Goal: Task Accomplishment & Management: Manage account settings

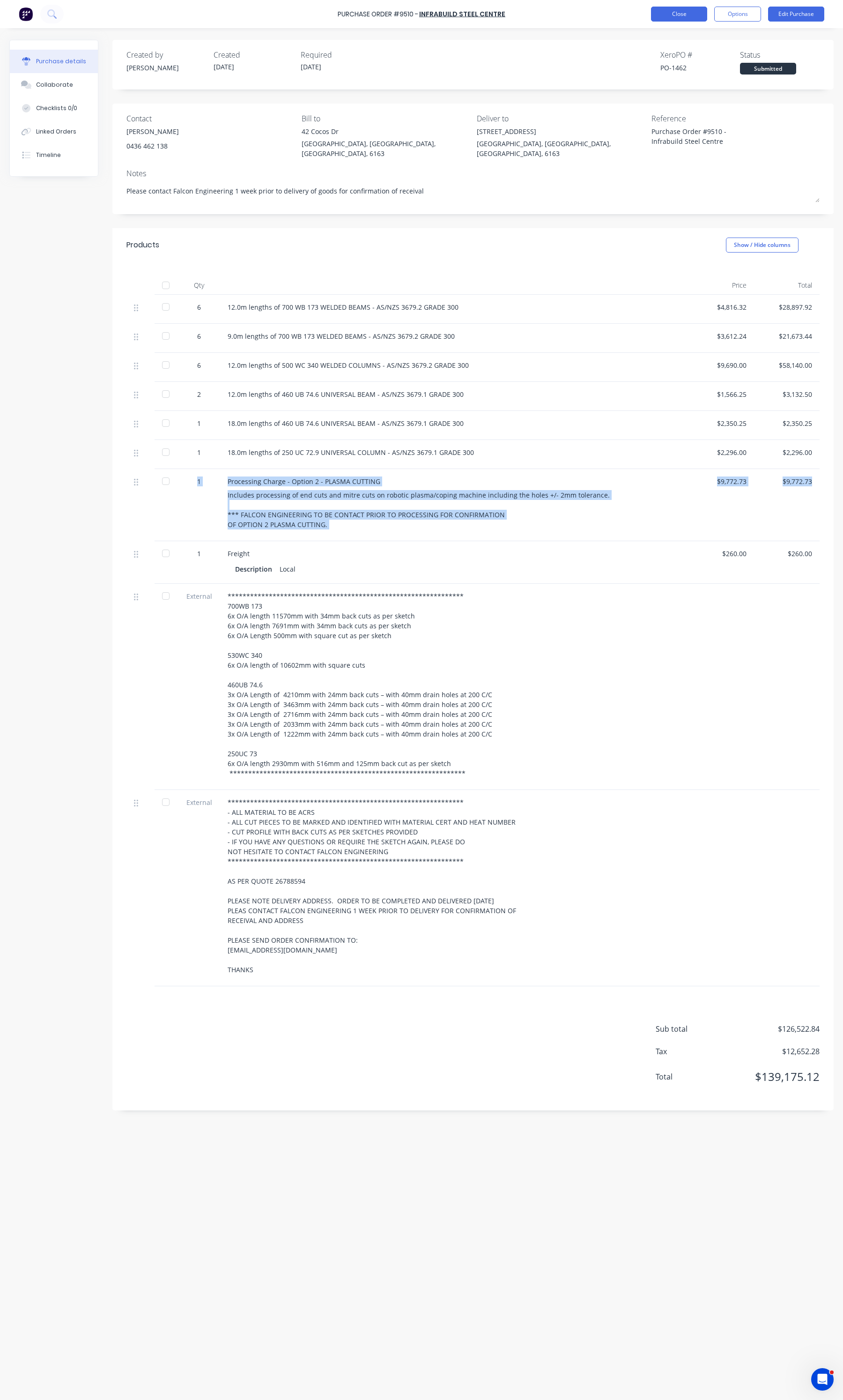
click at [659, 11] on button "Close" at bounding box center [679, 14] width 56 height 15
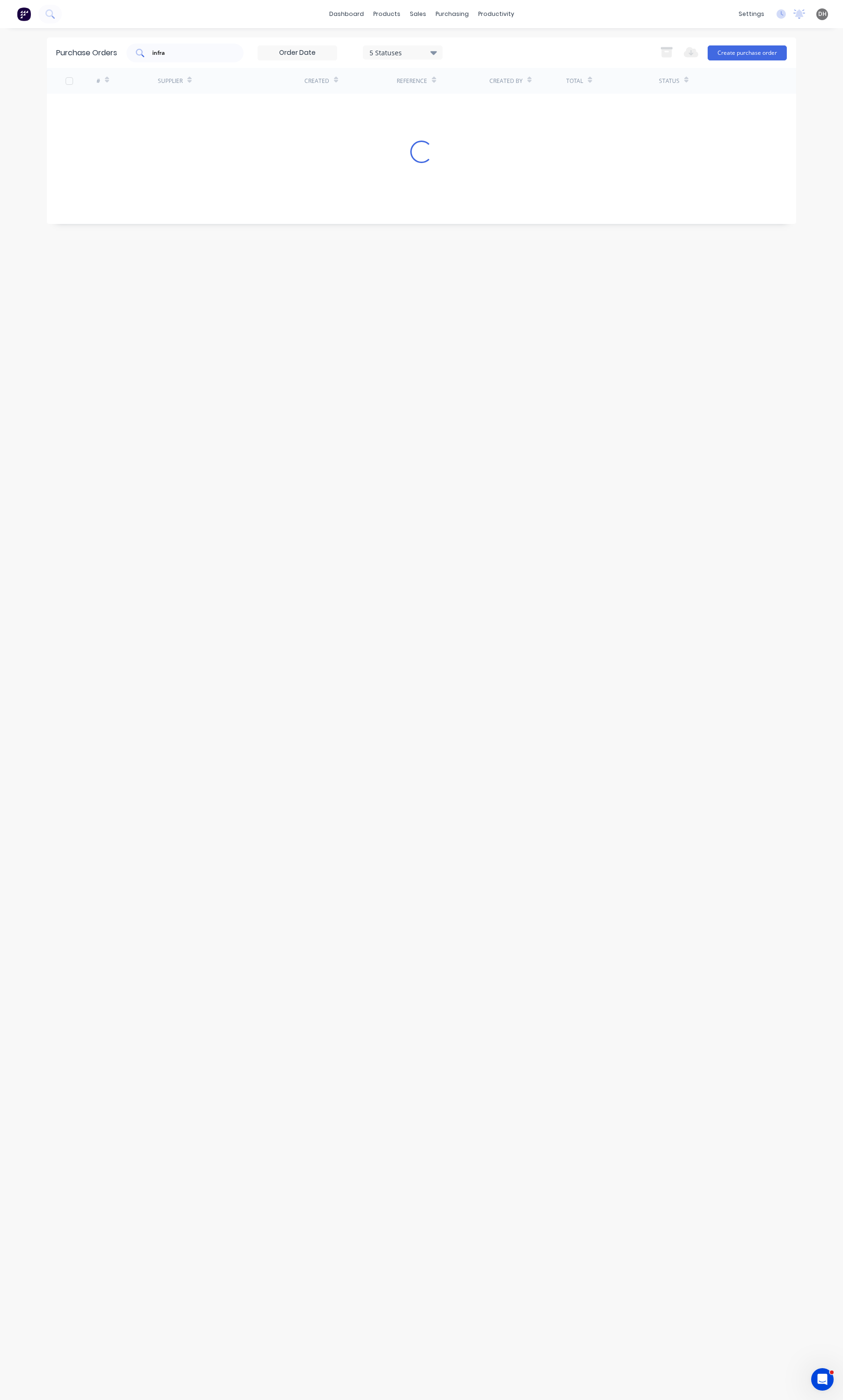
click at [205, 47] on div "infra" at bounding box center [185, 53] width 117 height 19
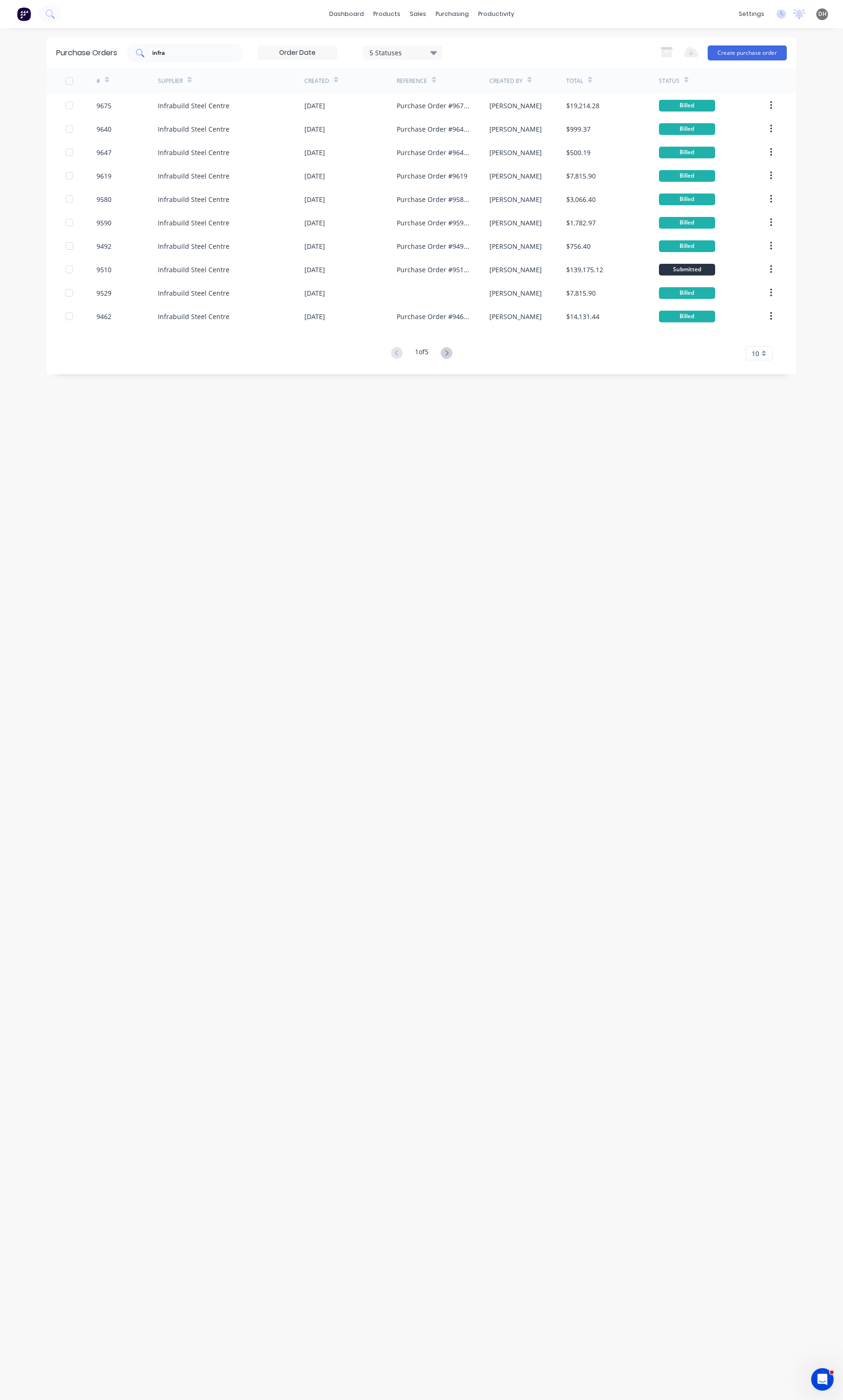
click at [205, 47] on div "infra" at bounding box center [185, 53] width 117 height 19
type input "i"
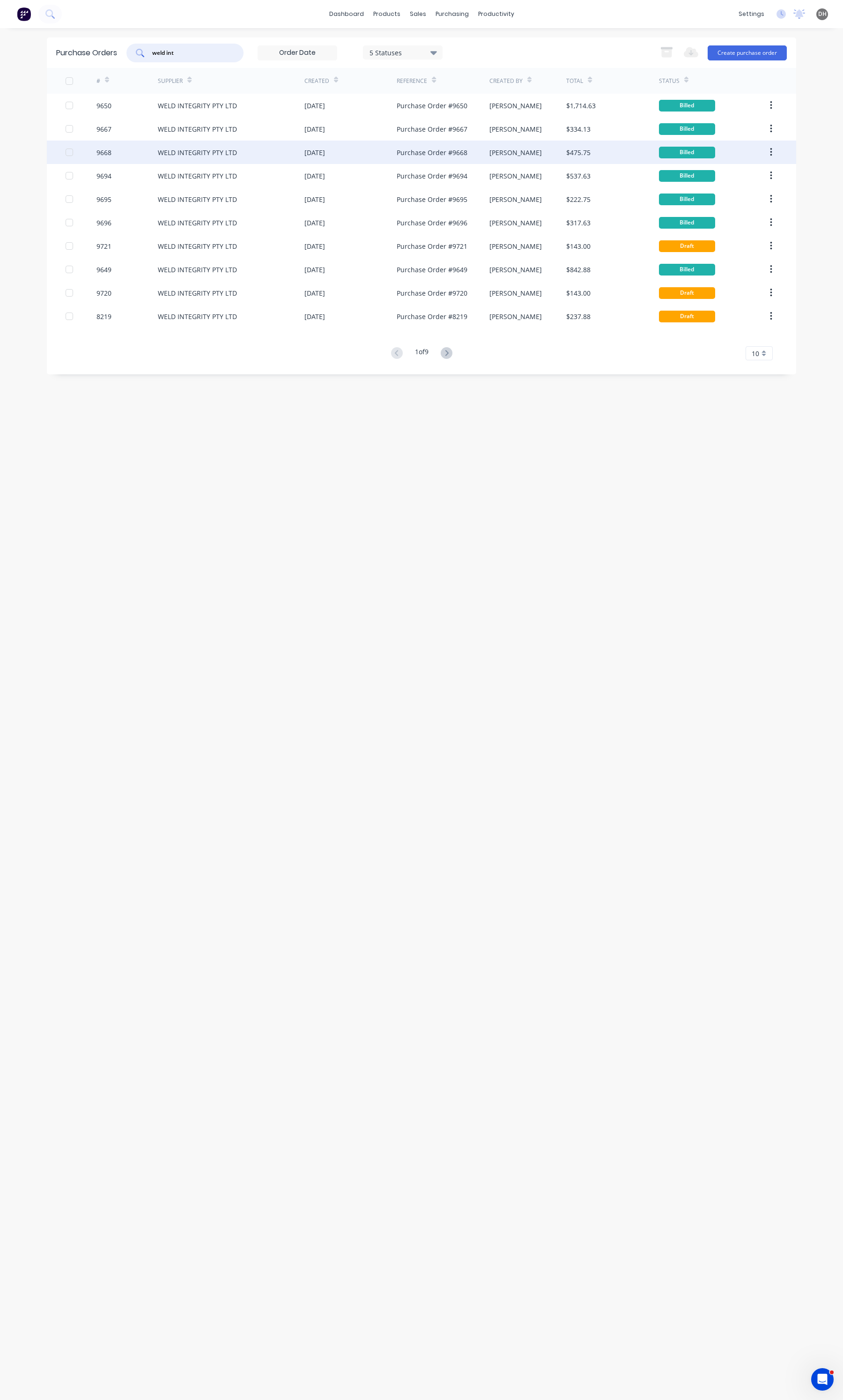
type input "weld int"
click at [258, 157] on div "WELD INTEGRITY PTY LTD" at bounding box center [231, 152] width 147 height 23
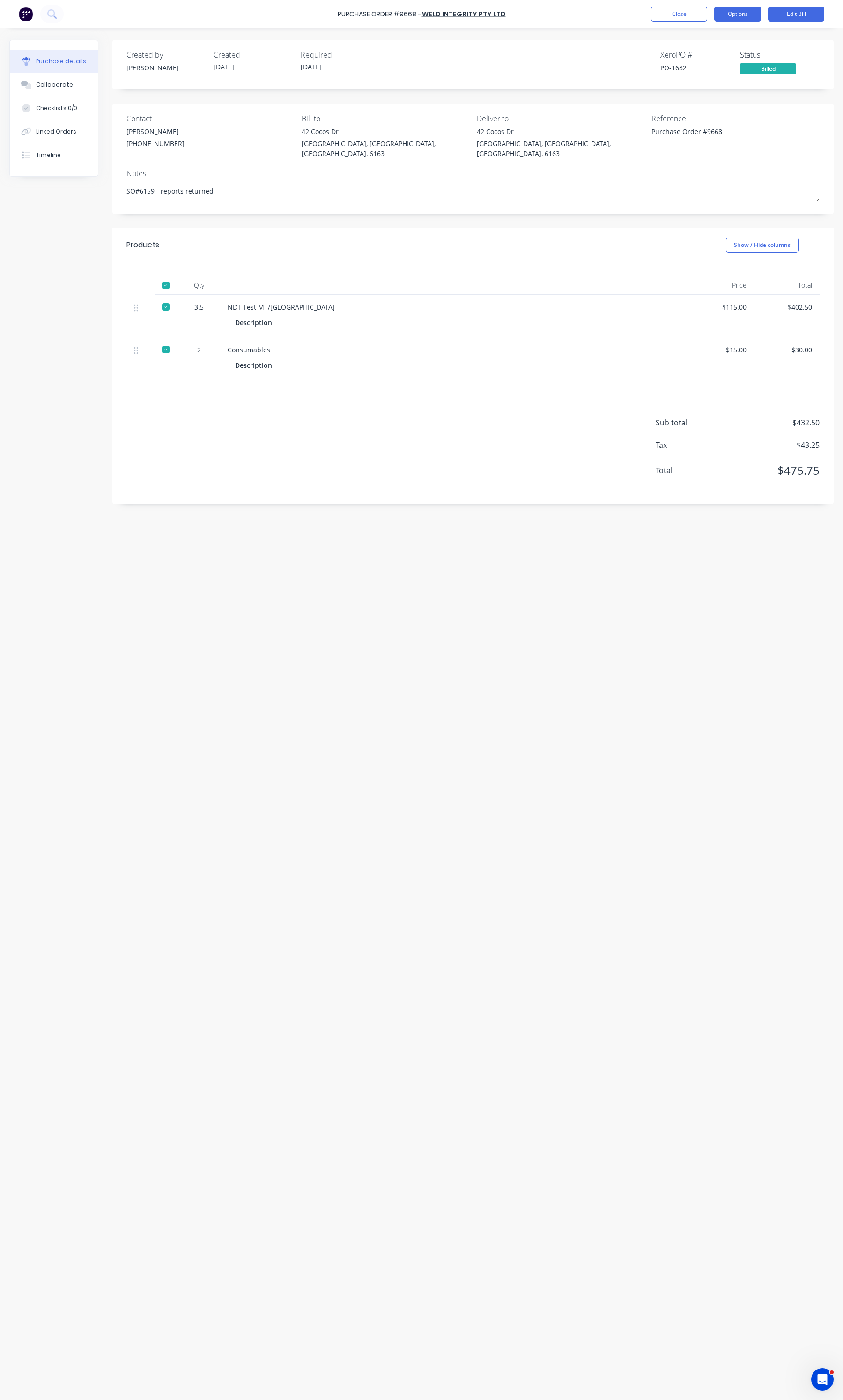
click at [729, 11] on button "Options" at bounding box center [737, 14] width 47 height 15
click at [700, 91] on button "Duplicate" at bounding box center [715, 99] width 89 height 19
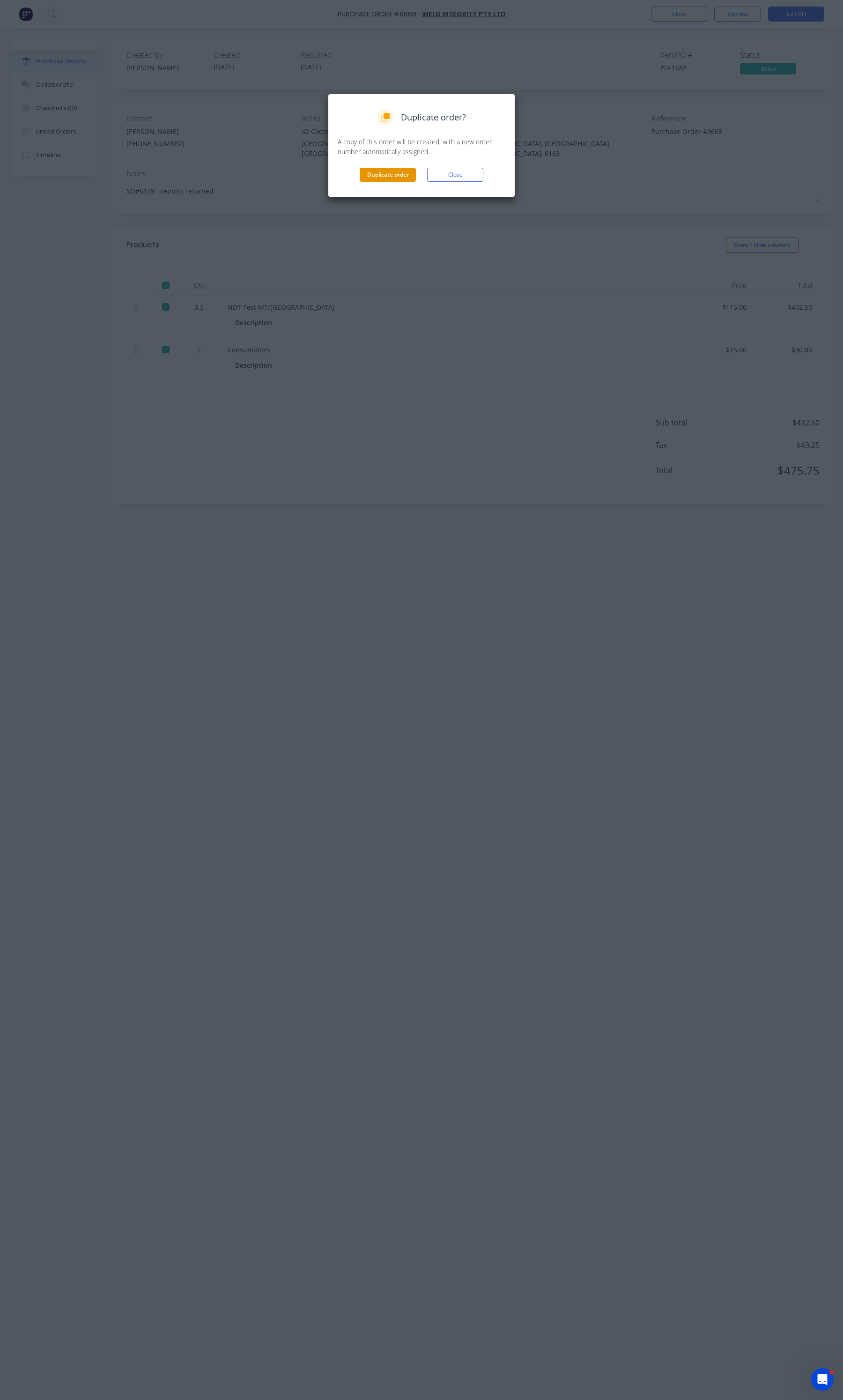
click at [413, 172] on button "Duplicate order" at bounding box center [388, 174] width 56 height 14
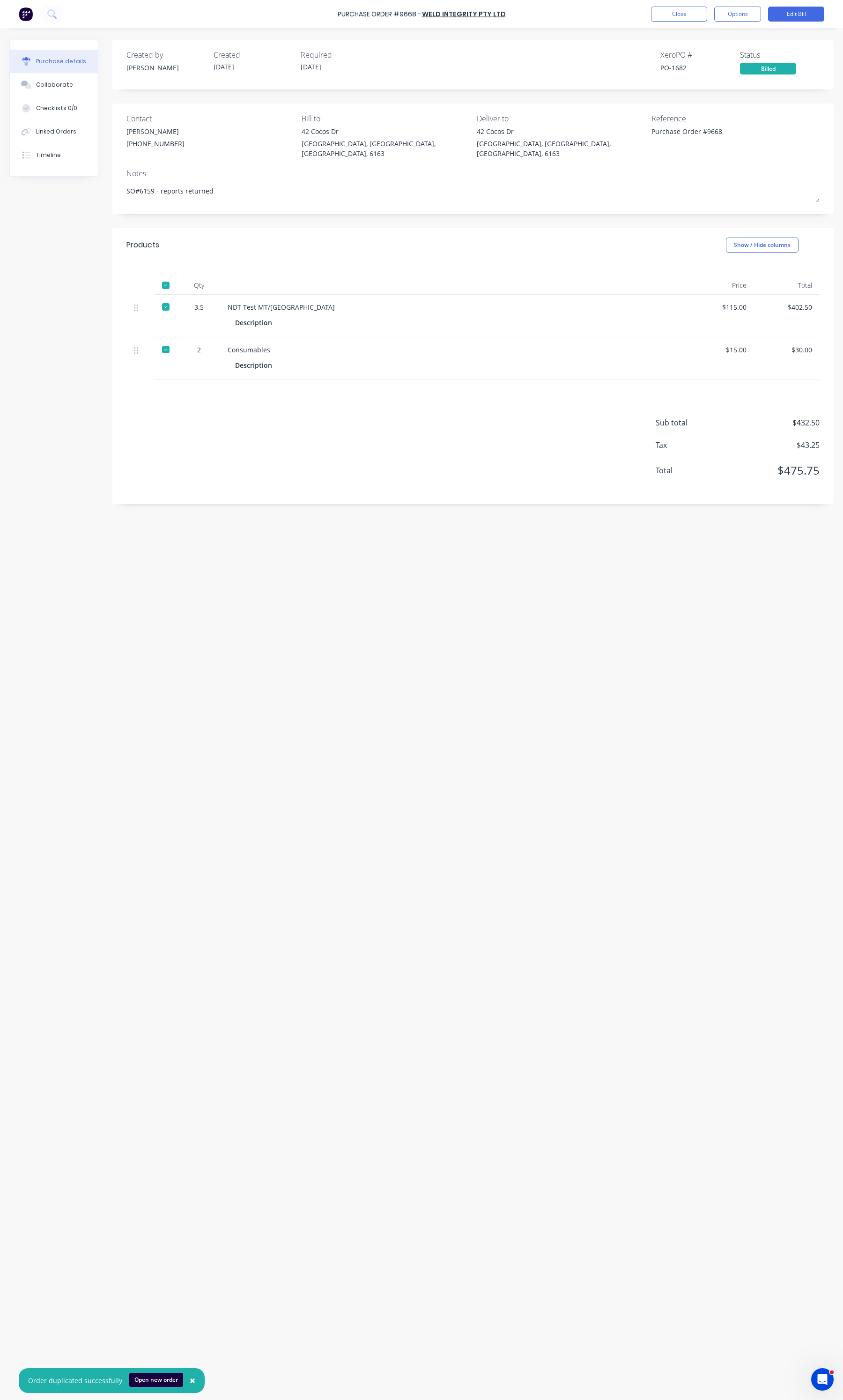
click at [680, 31] on div "Purchase details Collaborate Checklists 0/0 Linked Orders Timeline Created by […" at bounding box center [422, 685] width 843 height 1353
click at [682, 16] on button "Close" at bounding box center [679, 14] width 56 height 15
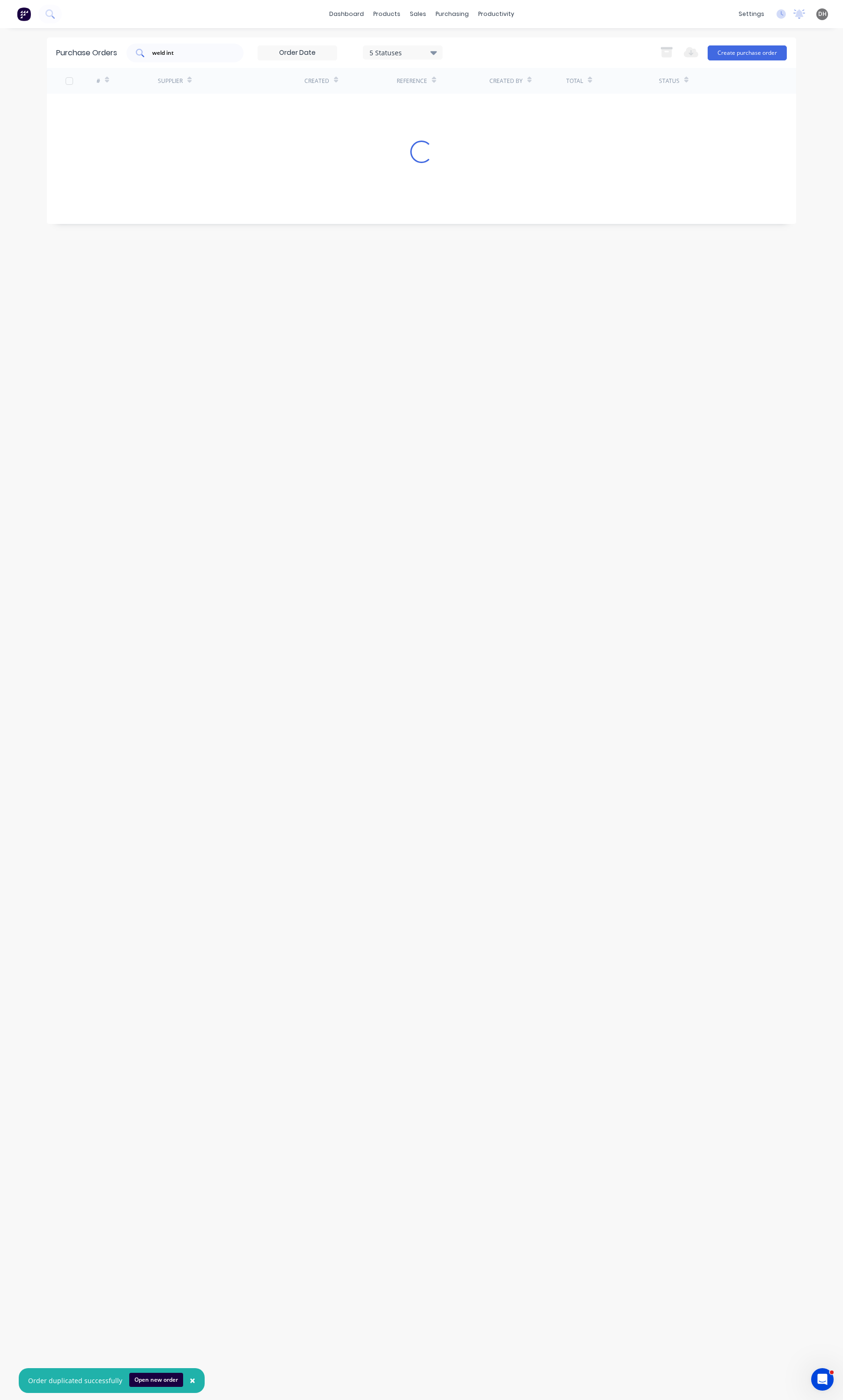
click at [190, 56] on input "weld int" at bounding box center [190, 52] width 78 height 9
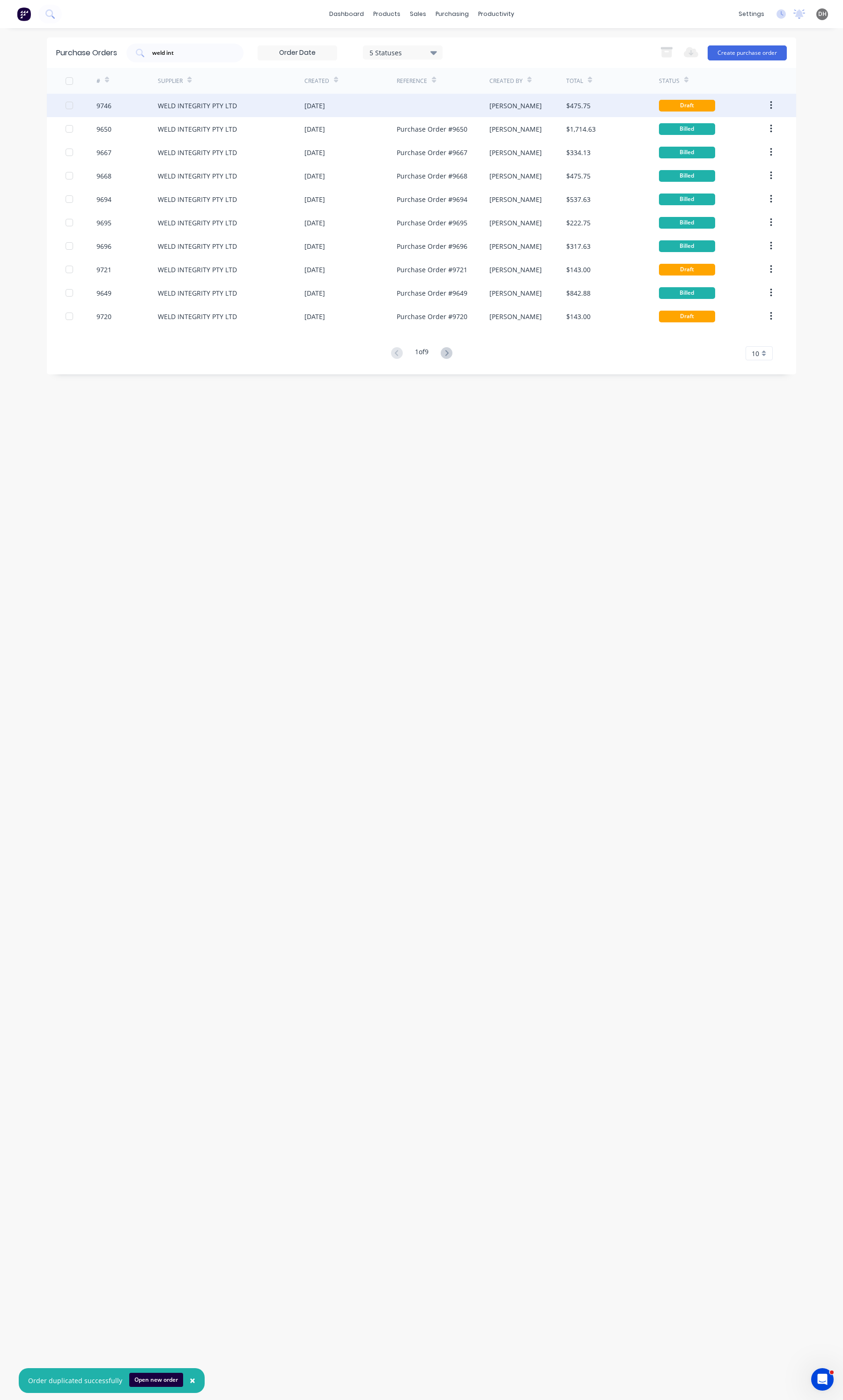
click at [348, 115] on div "[DATE]" at bounding box center [350, 105] width 92 height 23
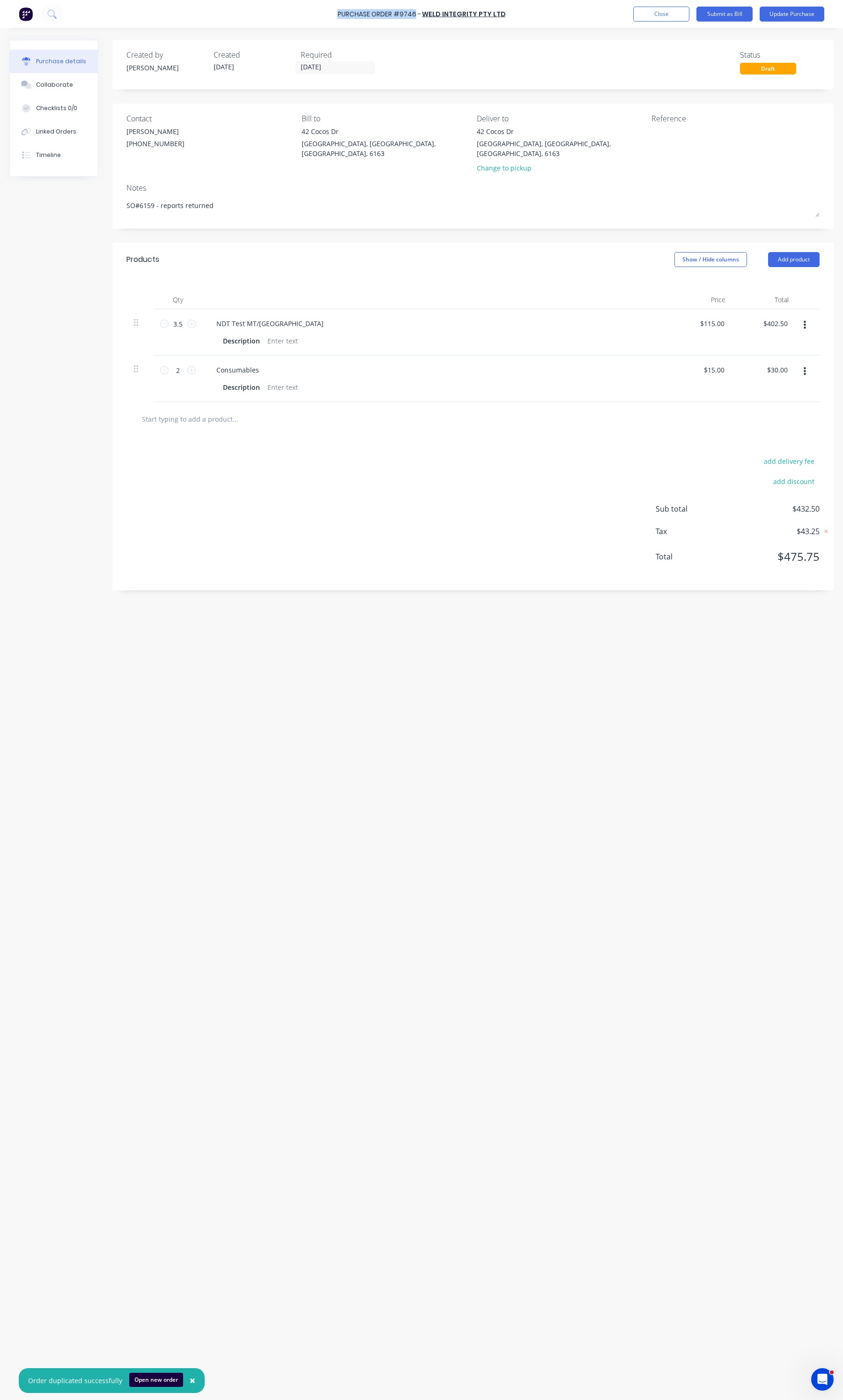
drag, startPoint x: 417, startPoint y: 12, endPoint x: 327, endPoint y: 7, distance: 90.1
click at [327, 7] on div "Purchase Order #9746 - WELD INTEGRITY PTY LTD Add product Close Submit as Bill …" at bounding box center [422, 14] width 843 height 28
copy div "Purchase Order #9746"
click at [719, 130] on textarea at bounding box center [710, 137] width 117 height 21
paste textarea "Purchase Order #9746"
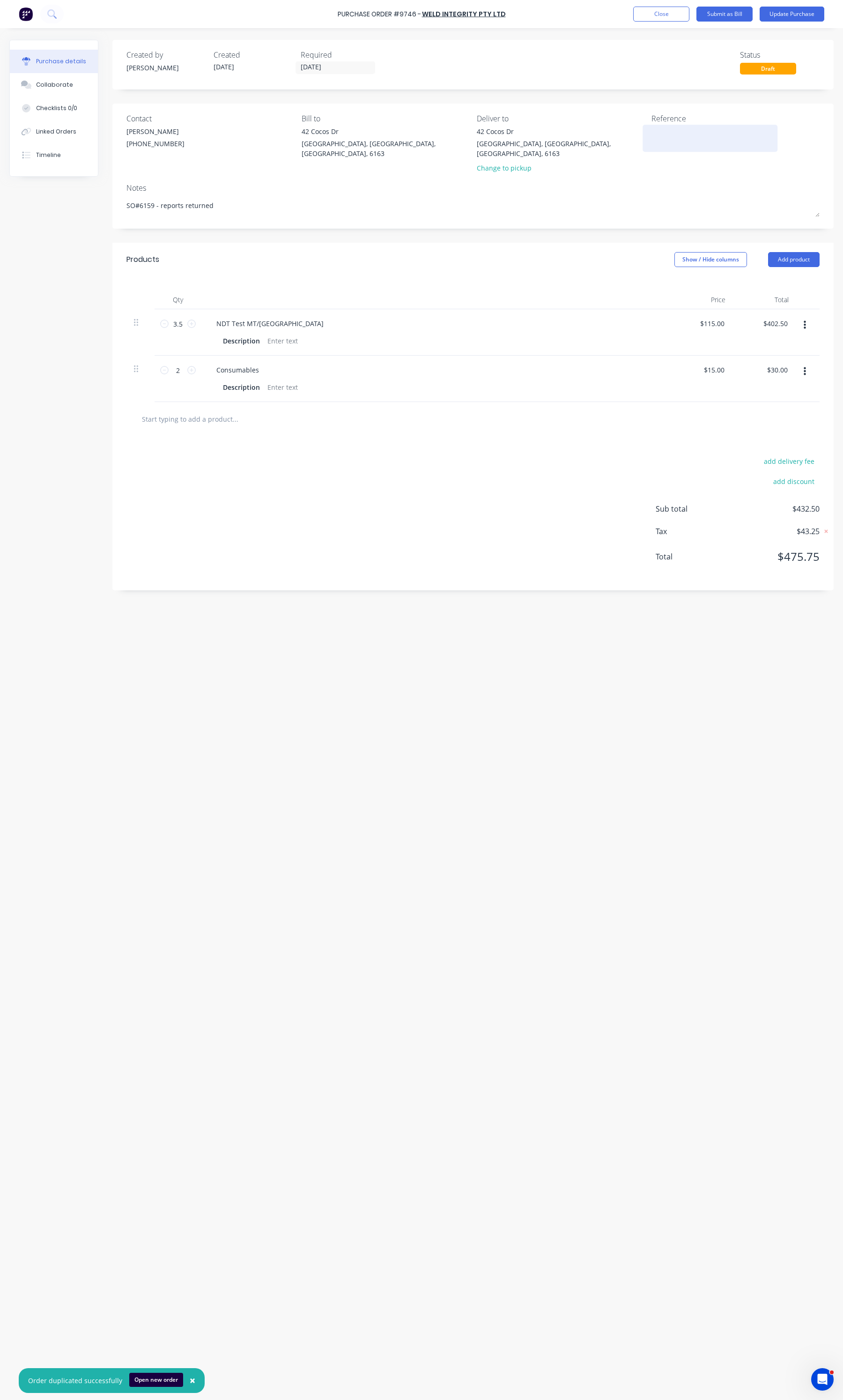
type textarea "x"
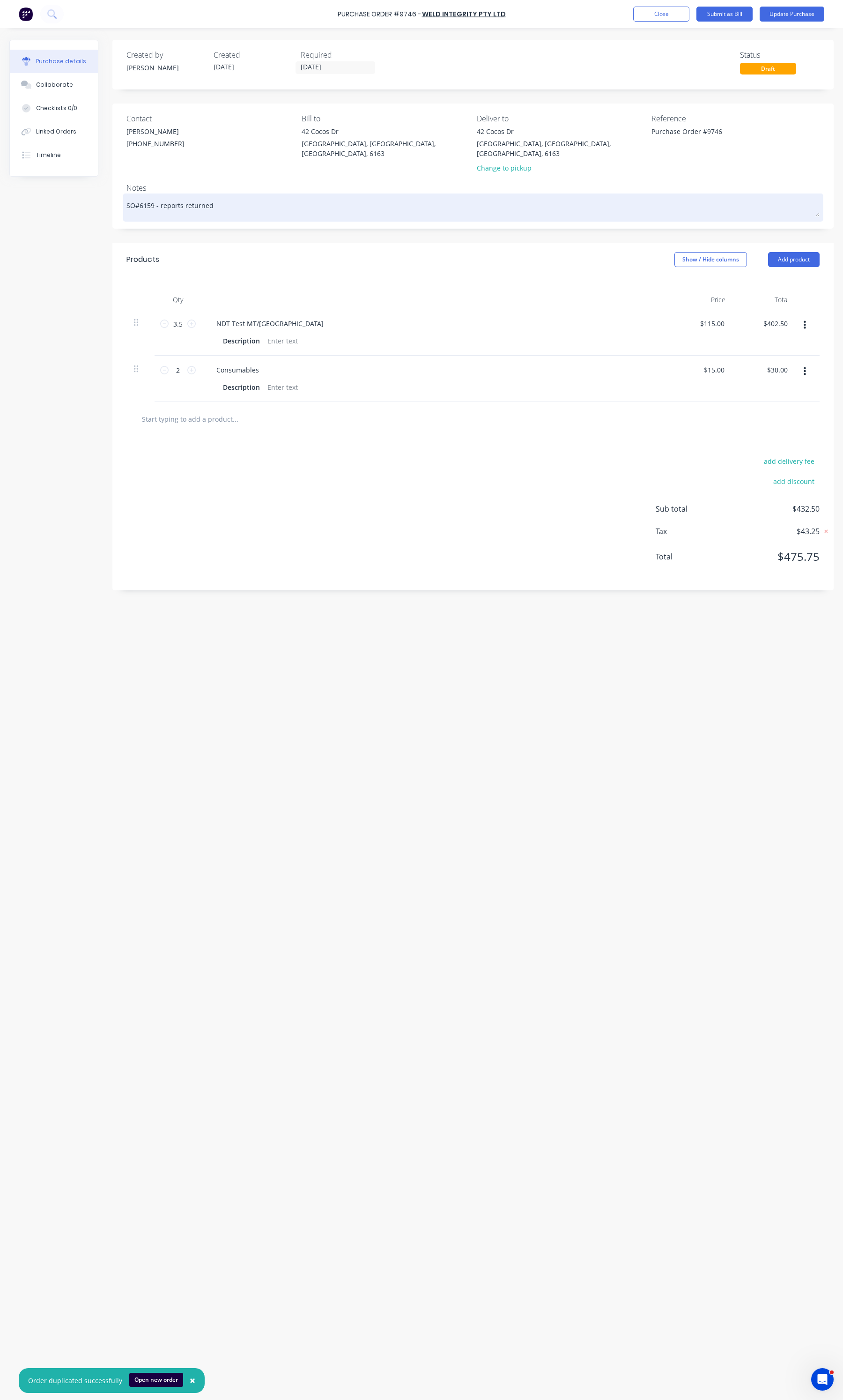
type textarea "Purchase Order #9746"
type textarea "x"
type textarea "Purchase Order #9746"
drag, startPoint x: 213, startPoint y: 196, endPoint x: 156, endPoint y: 196, distance: 57.0
click at [156, 196] on textarea "SO#6159 - reports returned" at bounding box center [473, 205] width 693 height 21
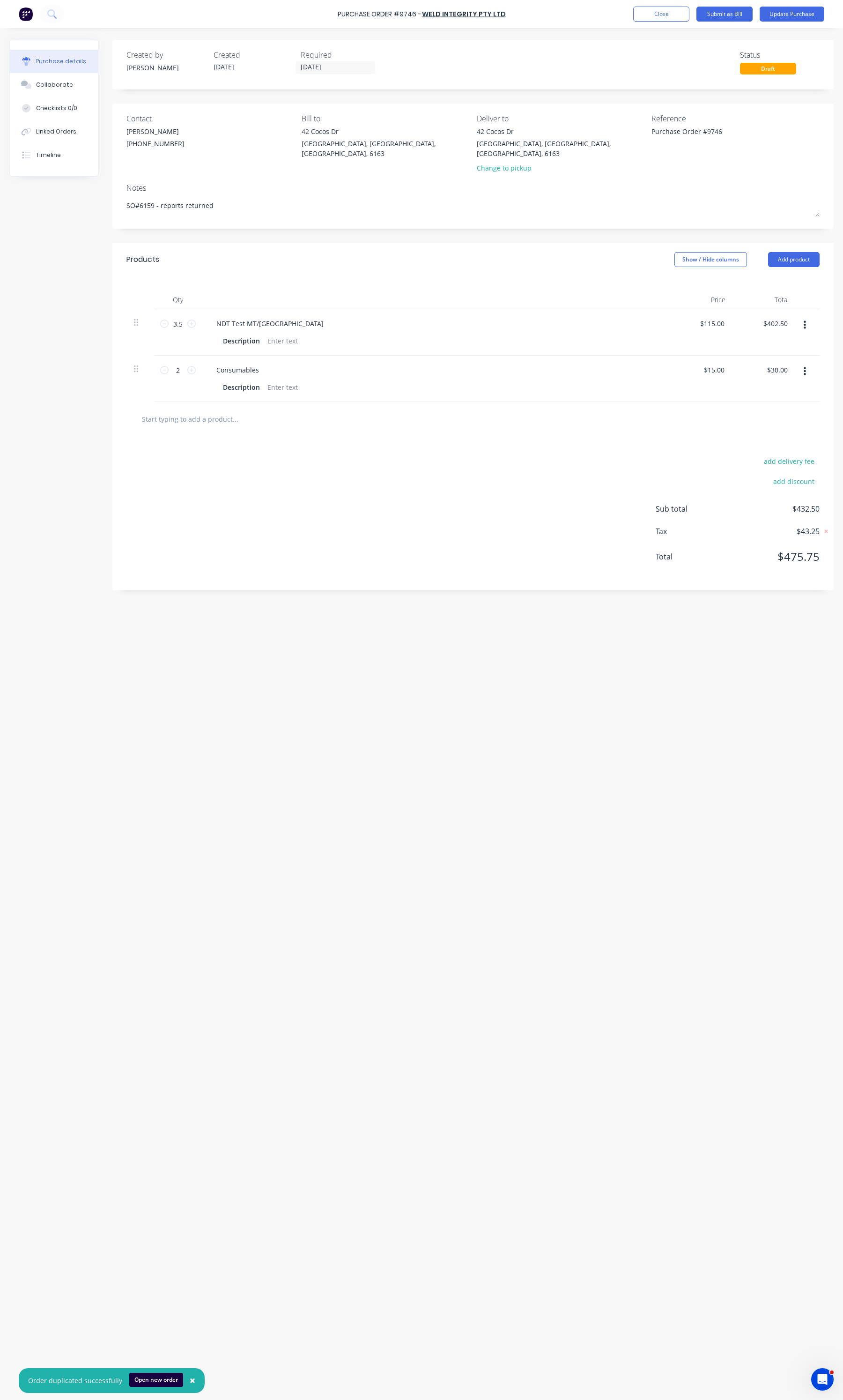
type textarea "x"
type textarea "SO#6159"
type textarea "x"
type textarea "SO#6159"
type textarea "x"
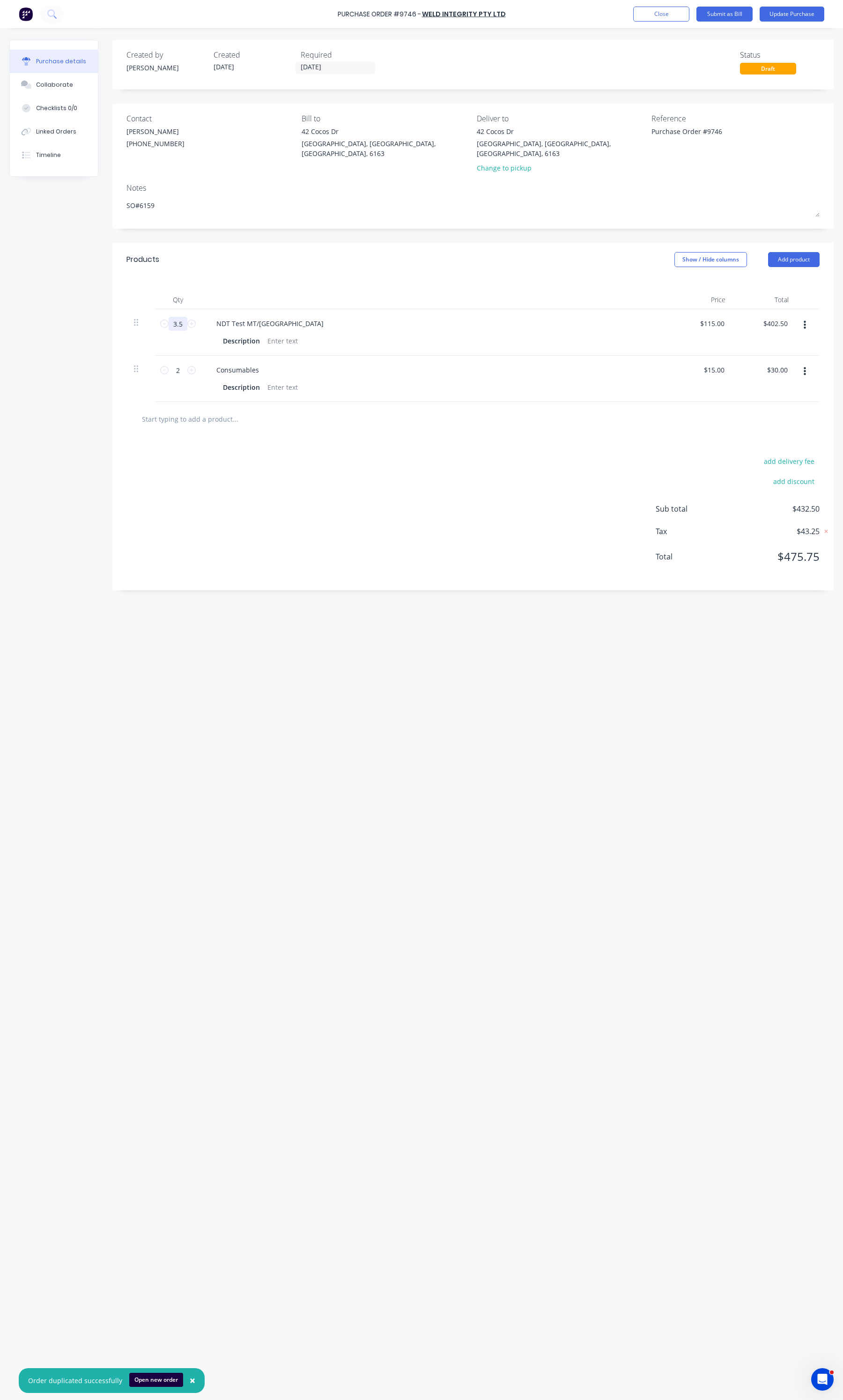
type textarea "SO#6159"
click at [170, 316] on input "3.5" at bounding box center [178, 323] width 19 height 14
type textarea "x"
type input "1"
type input "$115.00"
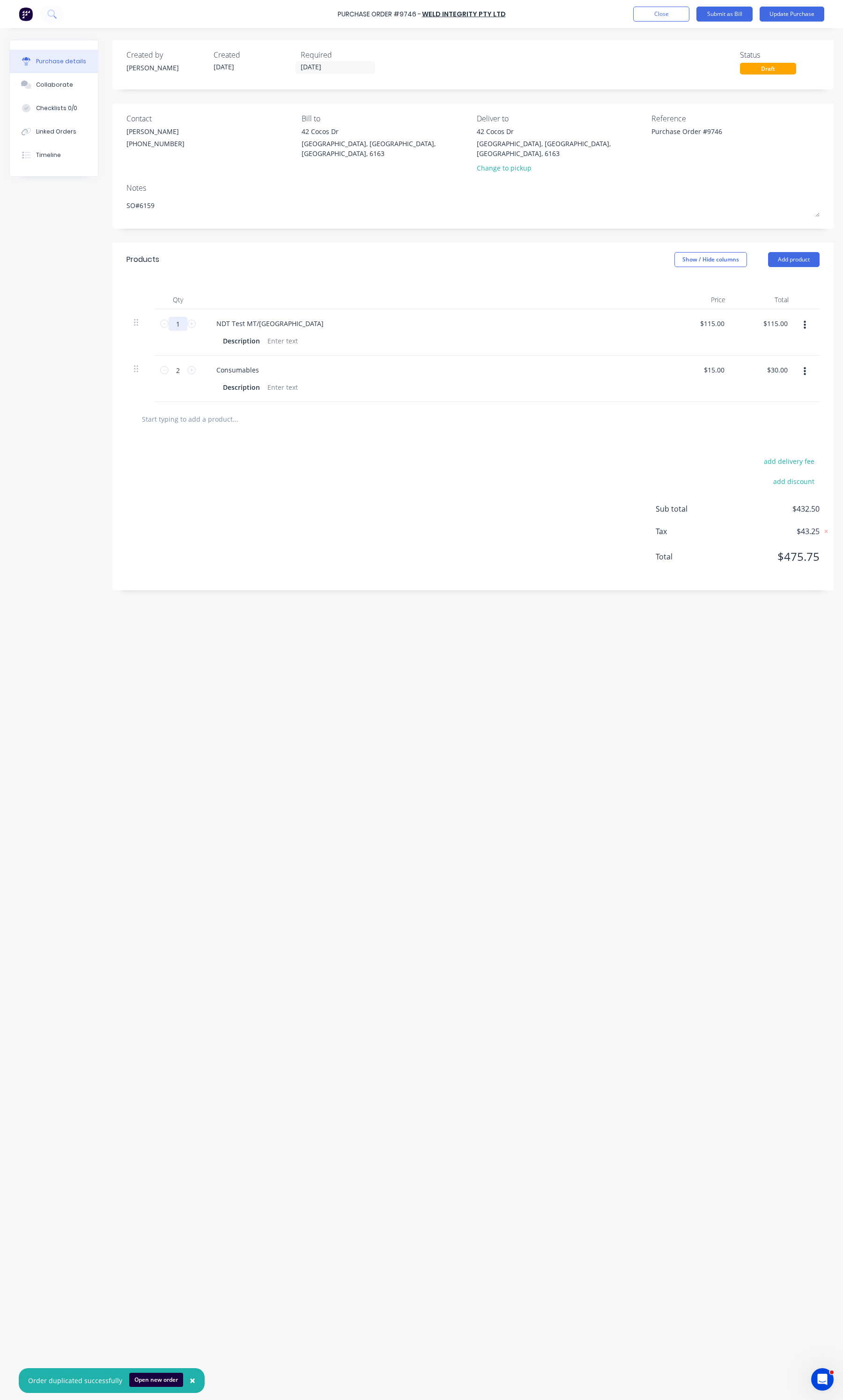
type textarea "x"
type input "1"
click at [179, 364] on input "2" at bounding box center [178, 369] width 19 height 14
type textarea "x"
type input "1"
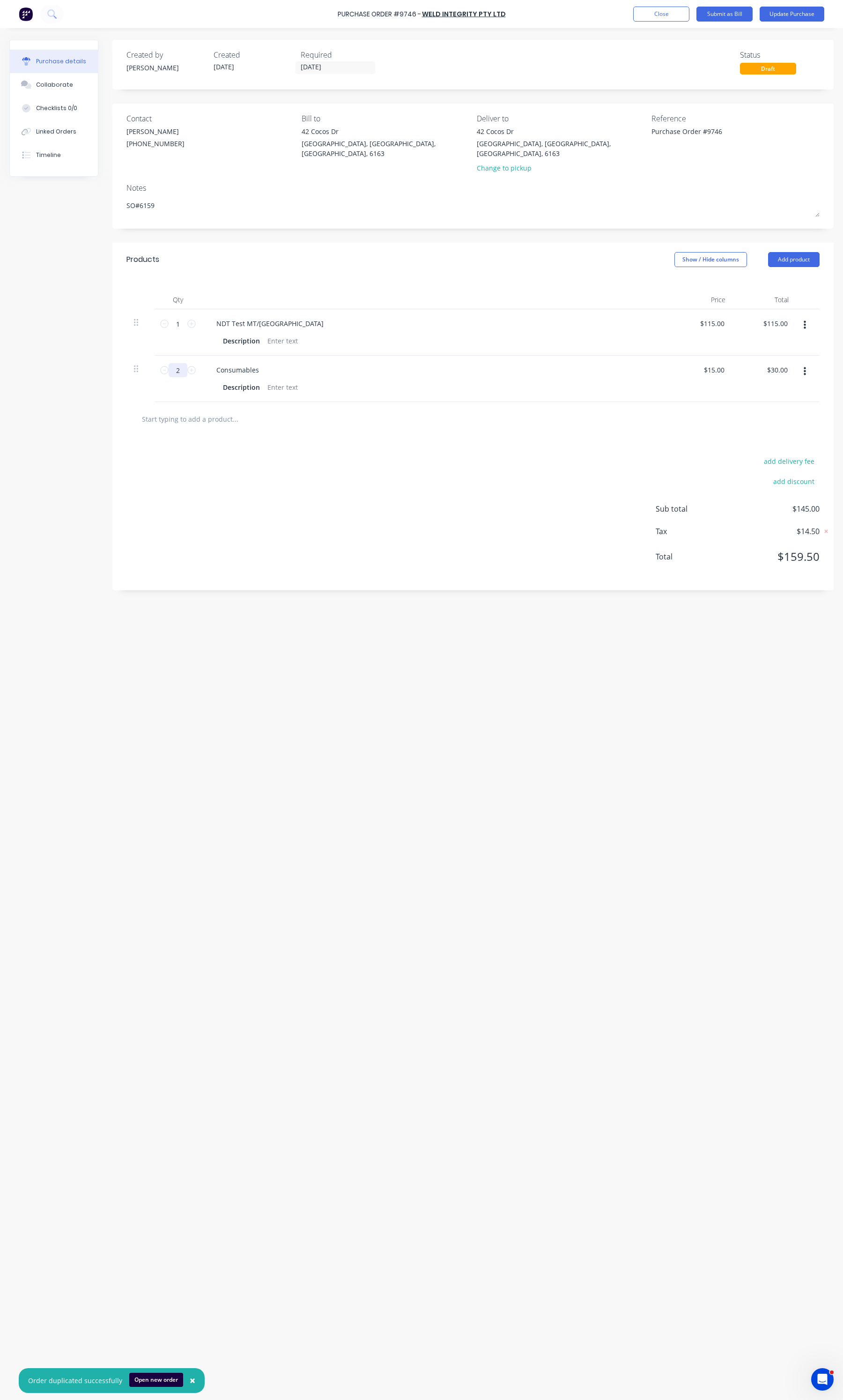
type input "$15.00"
type textarea "x"
type input "1"
click at [277, 468] on div "add delivery fee add discount Sub total $130.00 Tax $13.00 Total $143.00" at bounding box center [473, 513] width 721 height 154
type textarea "x"
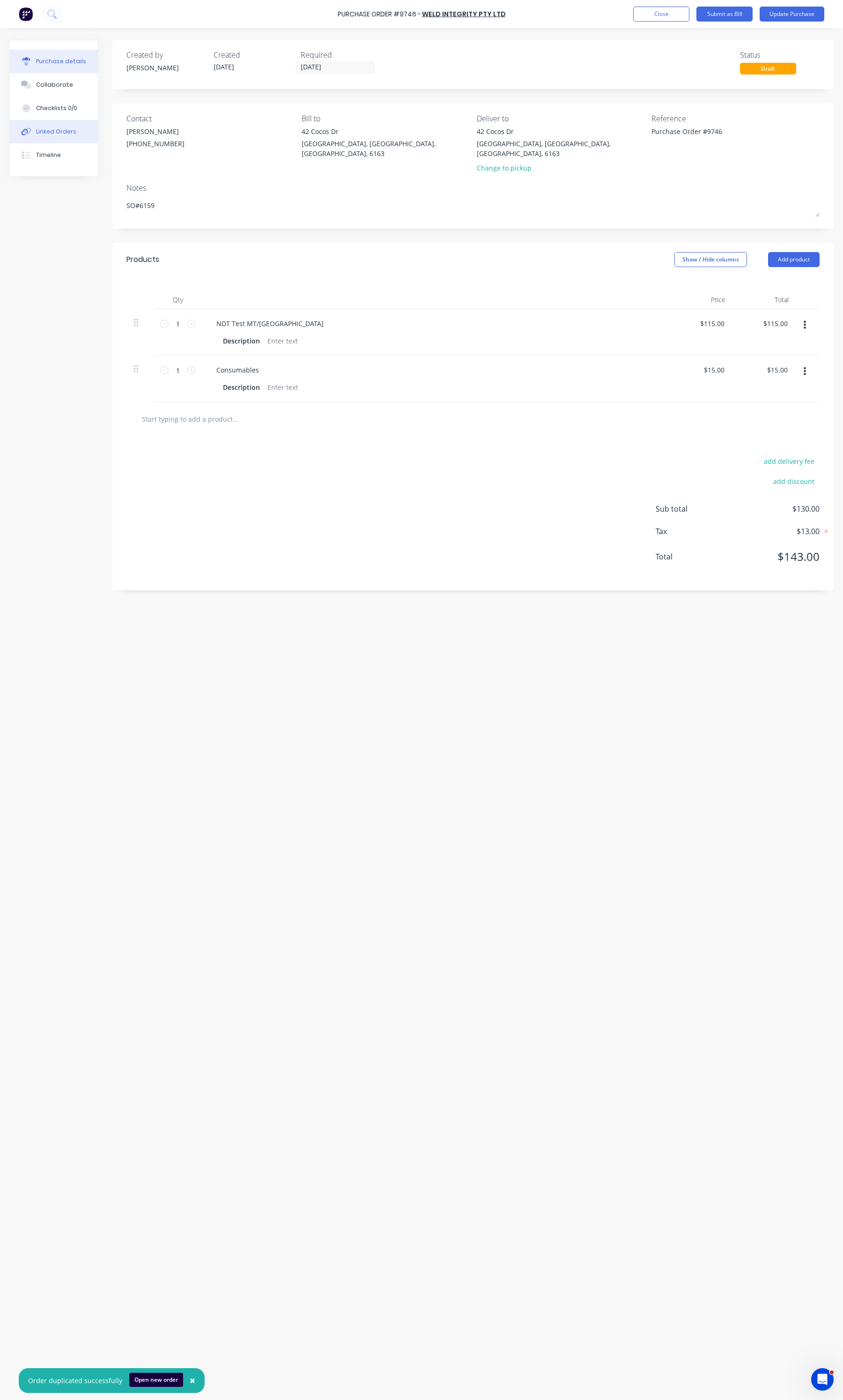
click at [62, 123] on button "Linked Orders" at bounding box center [54, 132] width 88 height 23
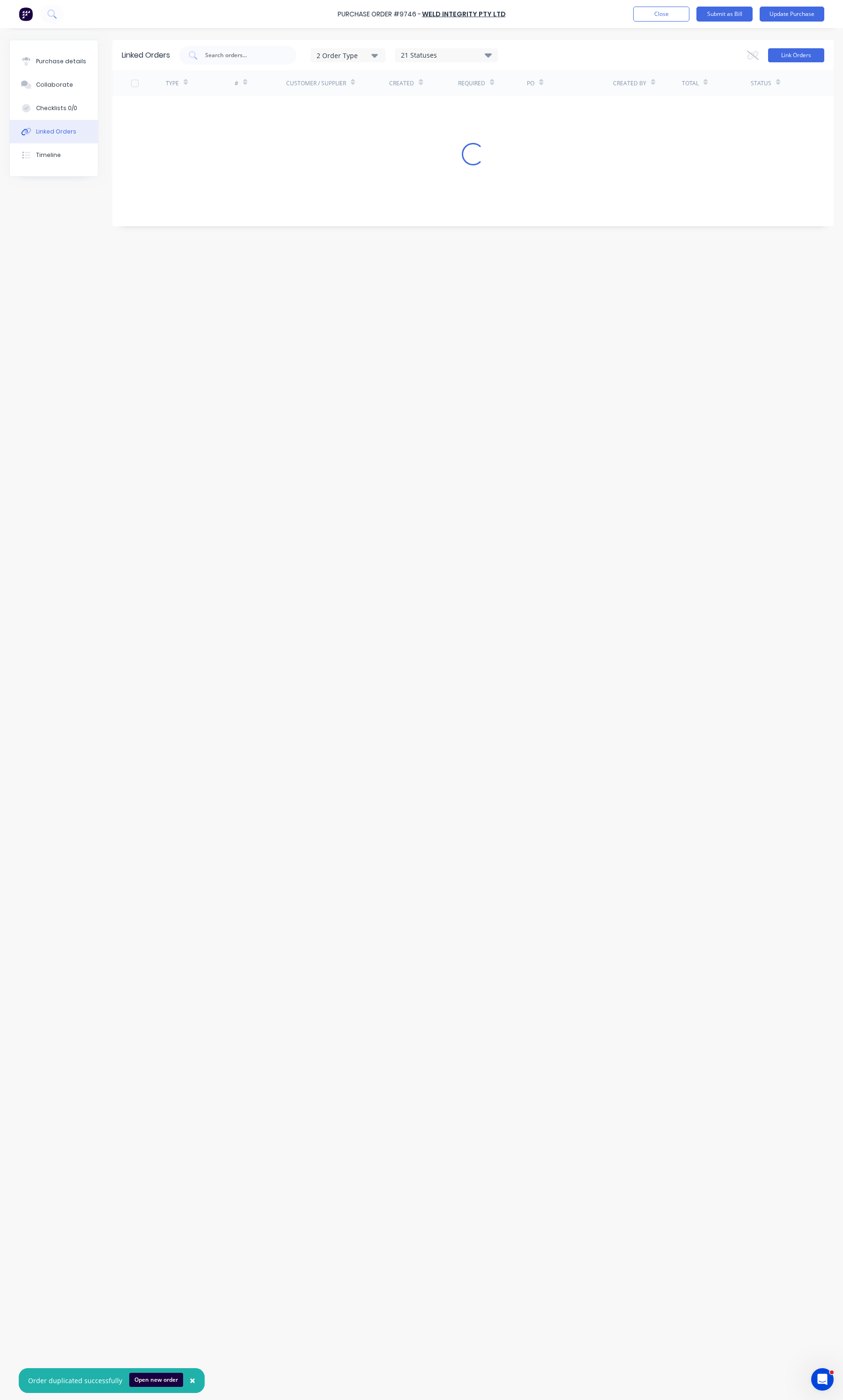
click at [785, 54] on button "Link Orders" at bounding box center [796, 55] width 56 height 14
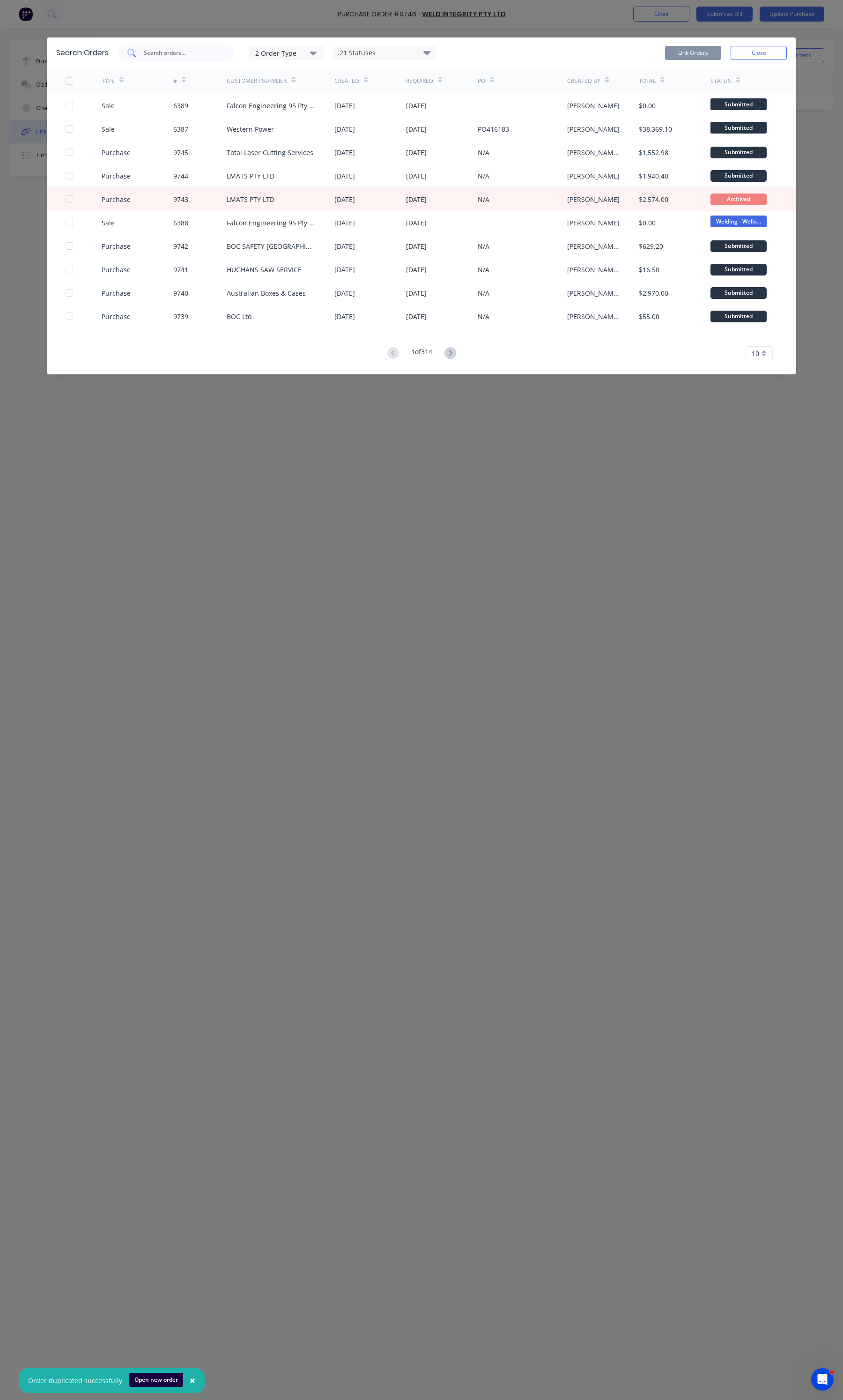
click at [169, 55] on input "text" at bounding box center [181, 52] width 78 height 9
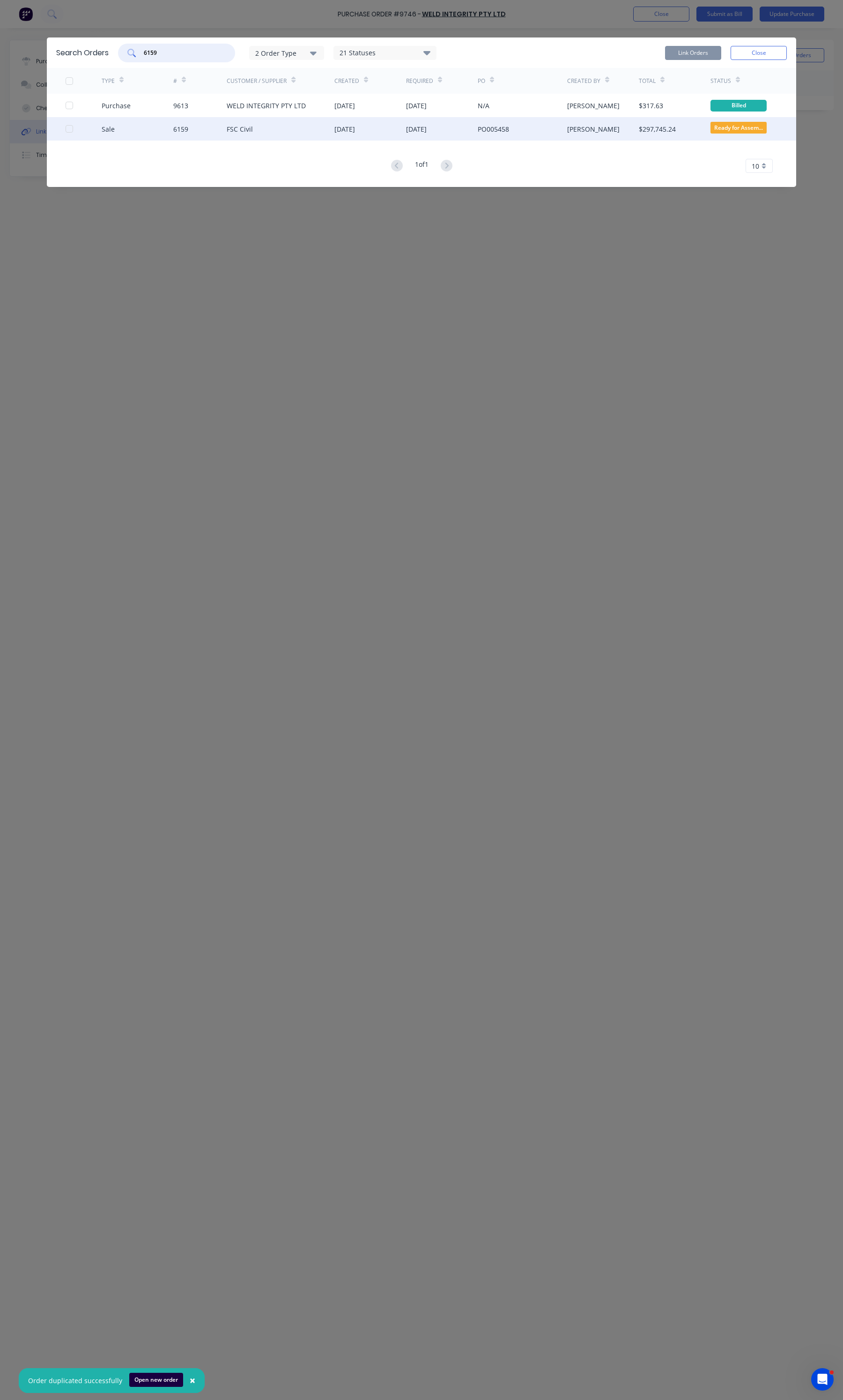
click at [70, 127] on div at bounding box center [69, 128] width 19 height 19
type input "6159"
click at [701, 55] on button "Link Orders" at bounding box center [693, 52] width 56 height 14
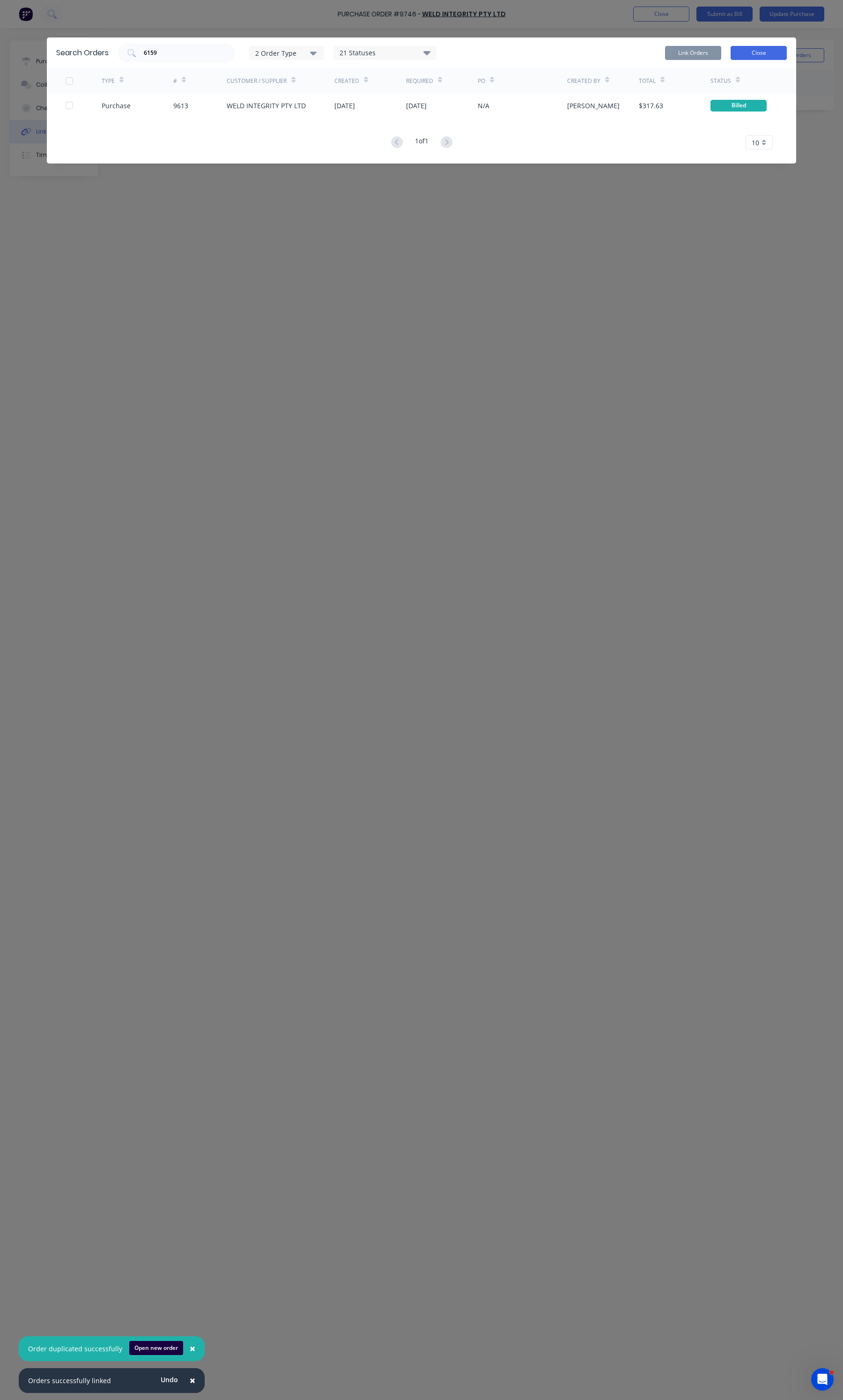
click at [739, 57] on button "Close" at bounding box center [759, 52] width 56 height 14
